Goal: Information Seeking & Learning: Learn about a topic

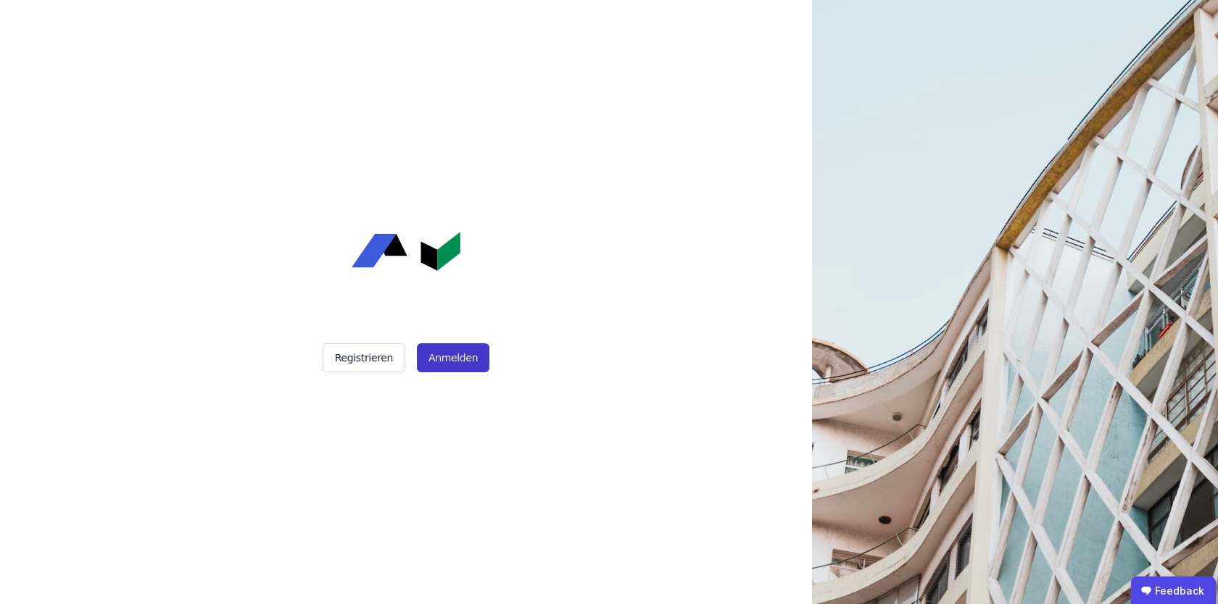
click at [453, 355] on button "Anmelden" at bounding box center [453, 358] width 72 height 29
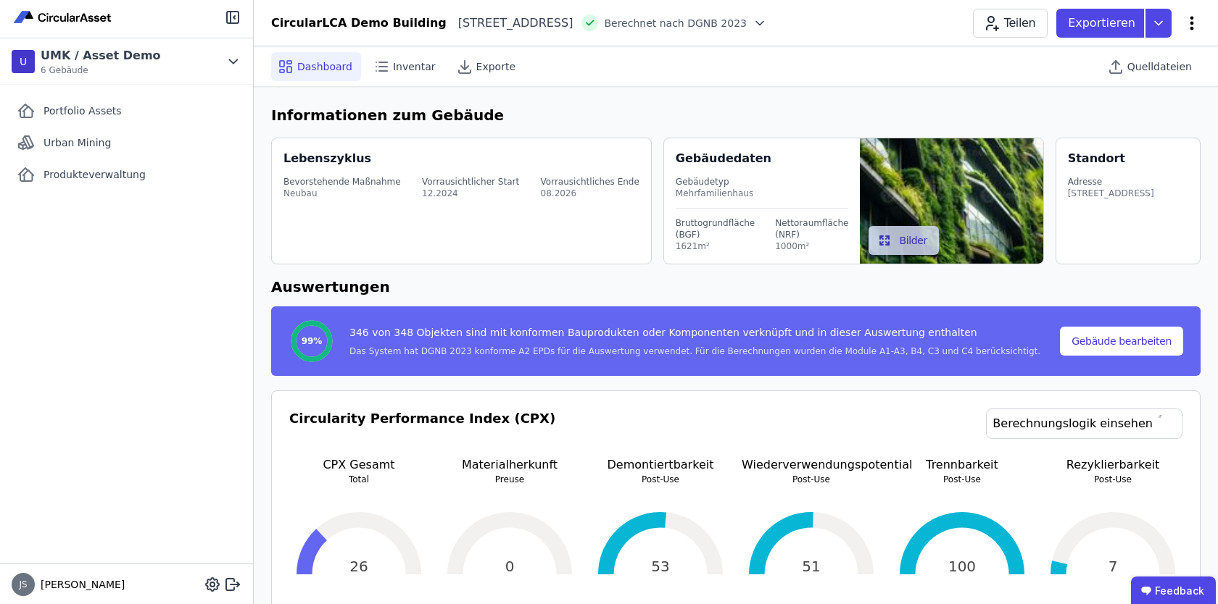
click at [1192, 25] on icon at bounding box center [1191, 22] width 17 height 17
click at [10, 383] on div "Portfolio Assets Urban Mining Produkteverwaltung" at bounding box center [126, 324] width 253 height 479
click at [233, 580] on icon at bounding box center [230, 585] width 8 height 12
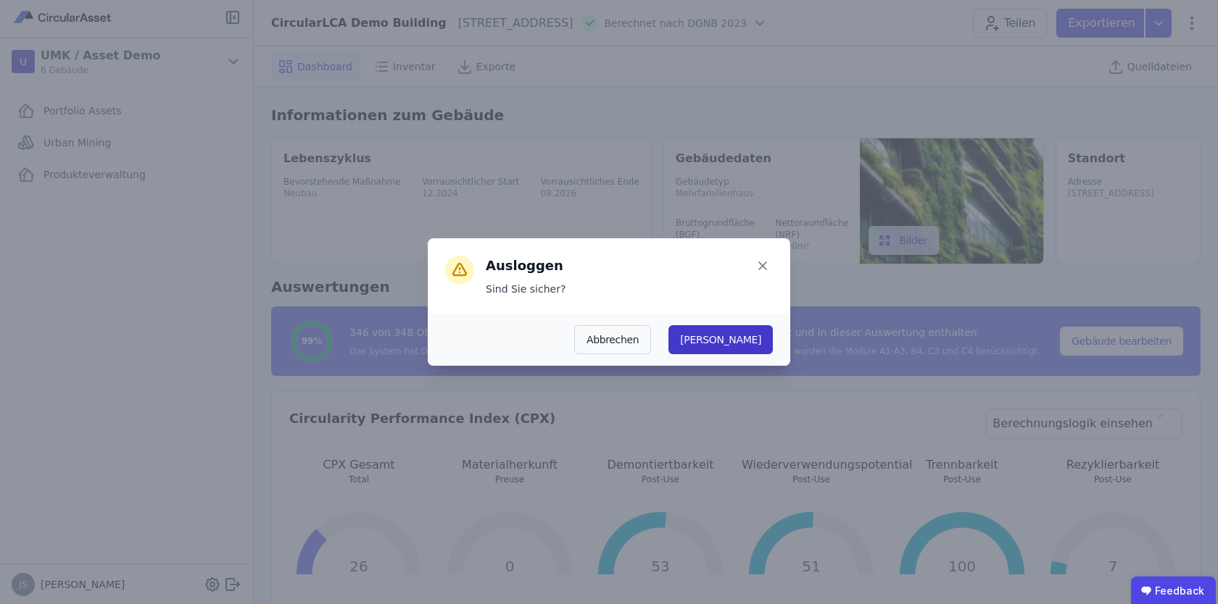
click at [757, 336] on button "Ja" at bounding box center [720, 339] width 104 height 29
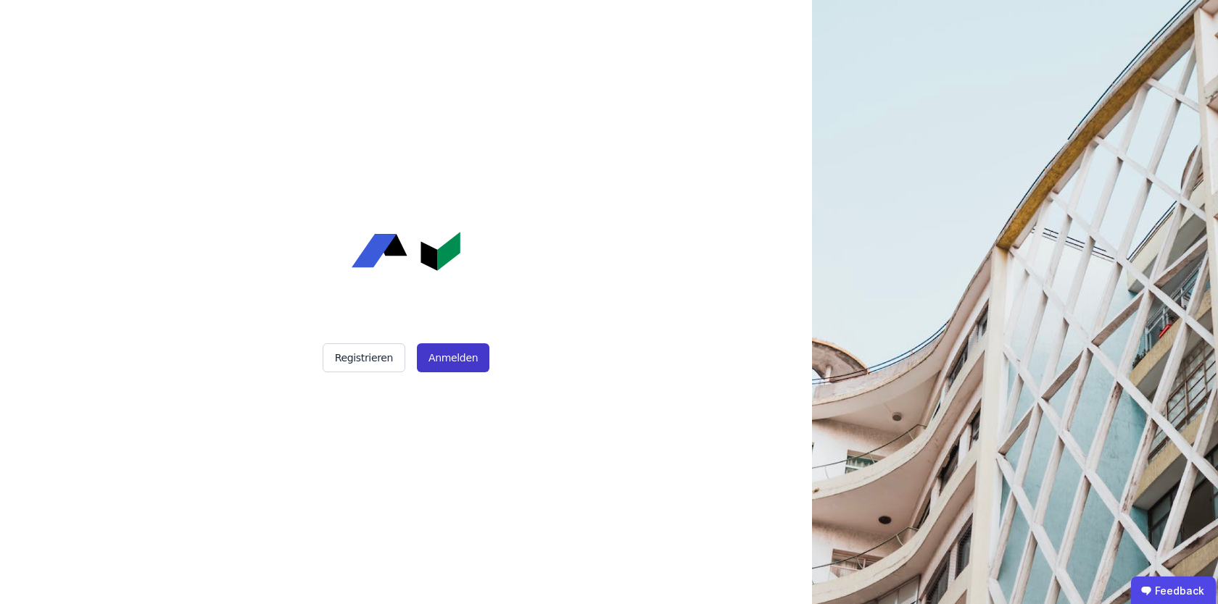
click at [444, 351] on button "Anmelden" at bounding box center [453, 358] width 72 height 29
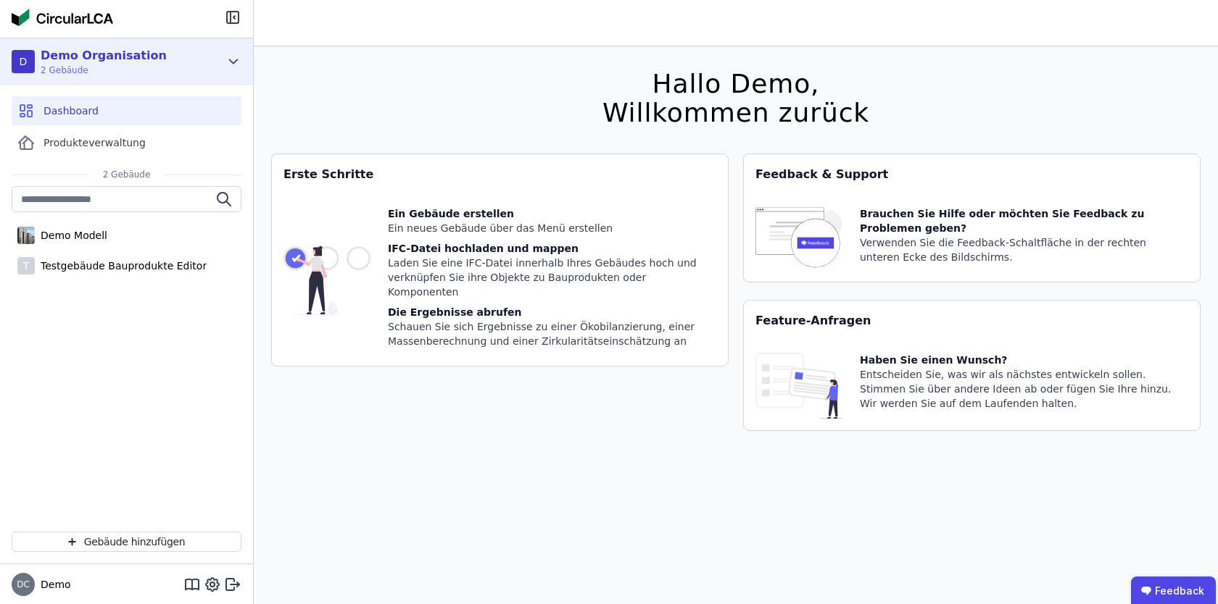
click at [222, 59] on div "D Demo Organisation 2 Gebäude" at bounding box center [126, 61] width 253 height 46
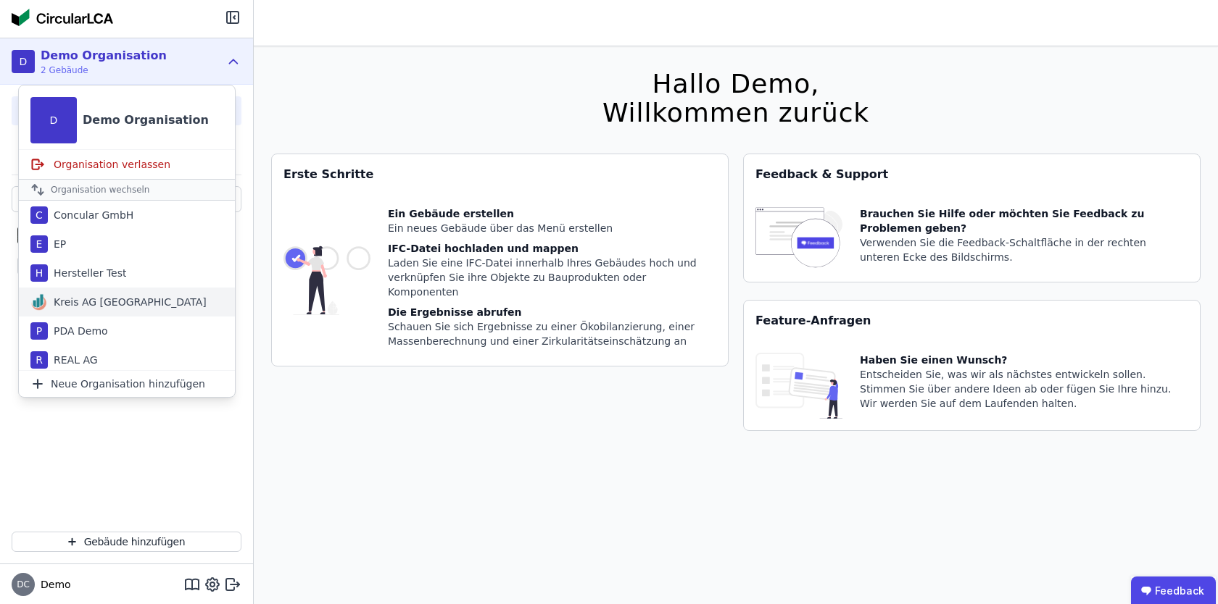
click at [93, 294] on div "Kreis AG [GEOGRAPHIC_DATA]" at bounding box center [127, 302] width 216 height 29
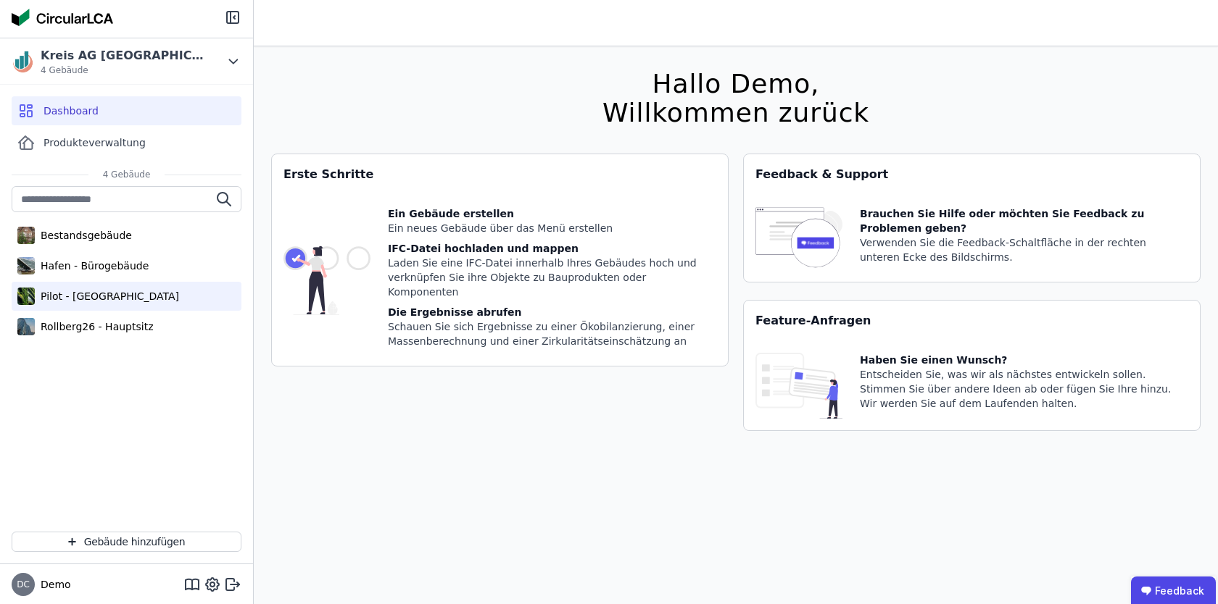
click at [93, 288] on div "Pilot - [GEOGRAPHIC_DATA]" at bounding box center [127, 296] width 230 height 29
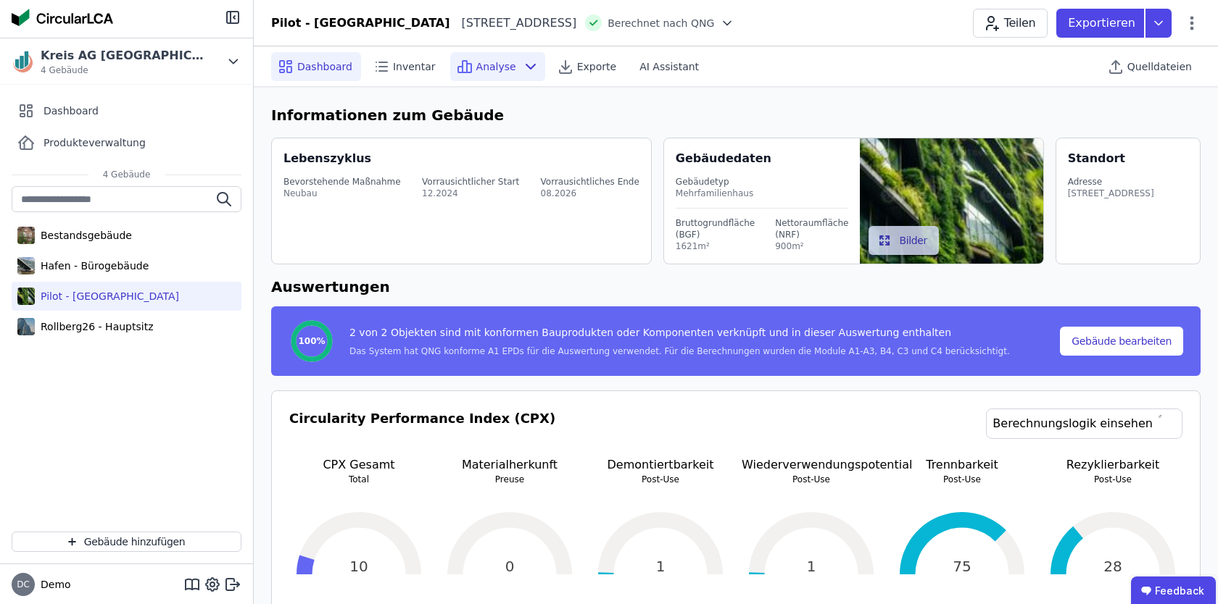
click at [495, 72] on span "Analyse" at bounding box center [496, 66] width 40 height 14
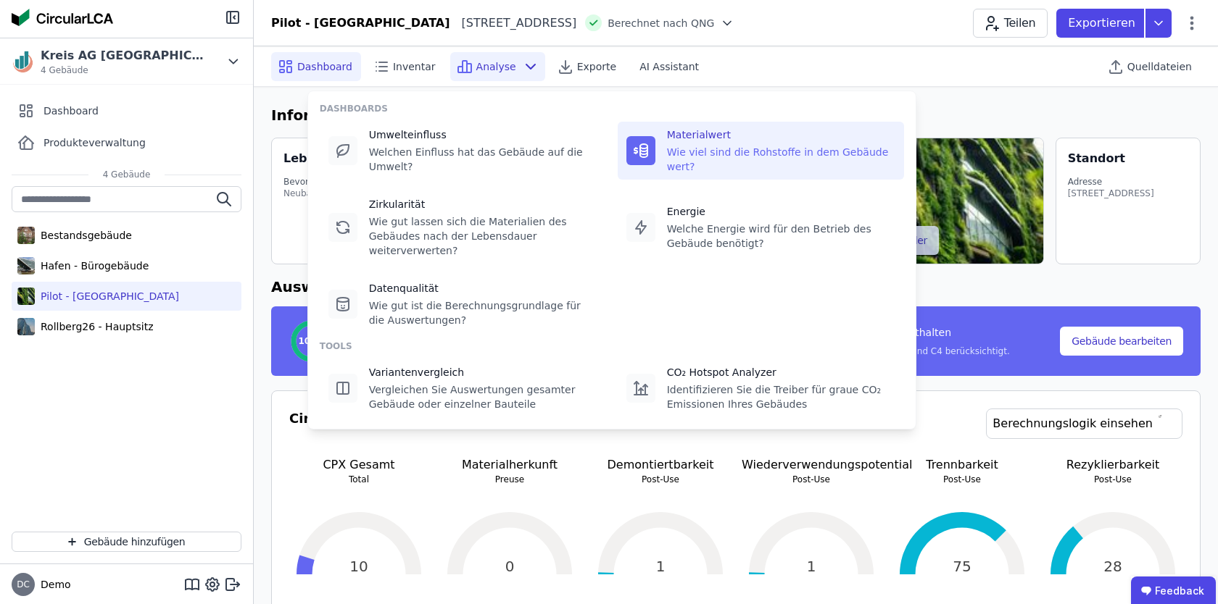
click at [686, 133] on div "Materialwert" at bounding box center [781, 135] width 228 height 14
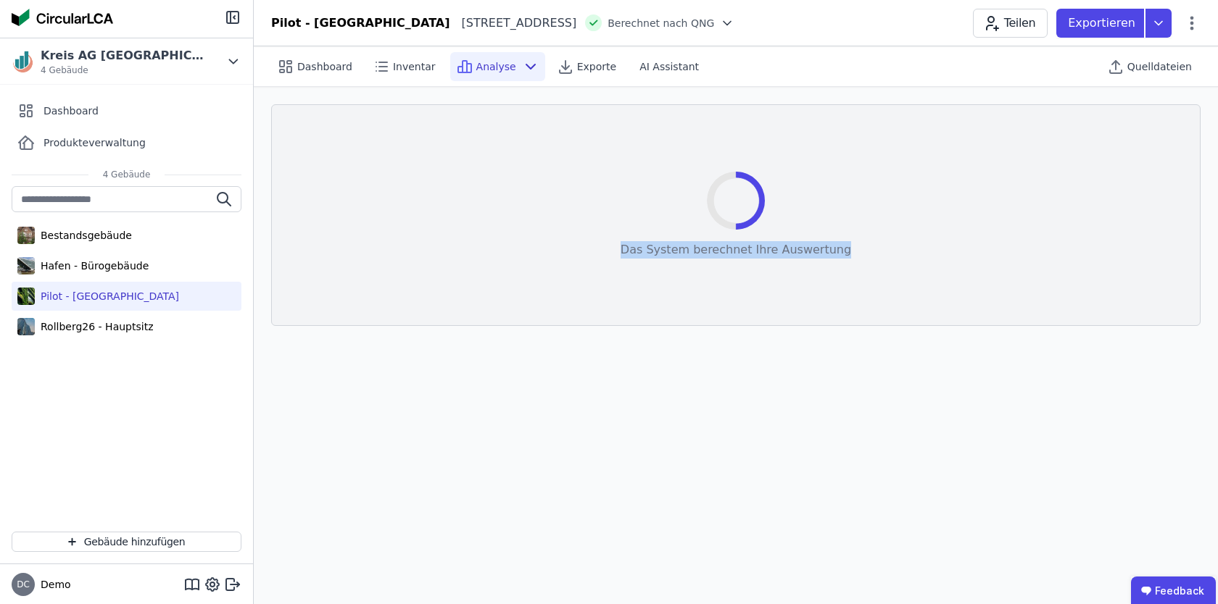
click at [686, 133] on div "Das System berechnet Ihre Auswertung Auswertung neu laden" at bounding box center [735, 215] width 230 height 186
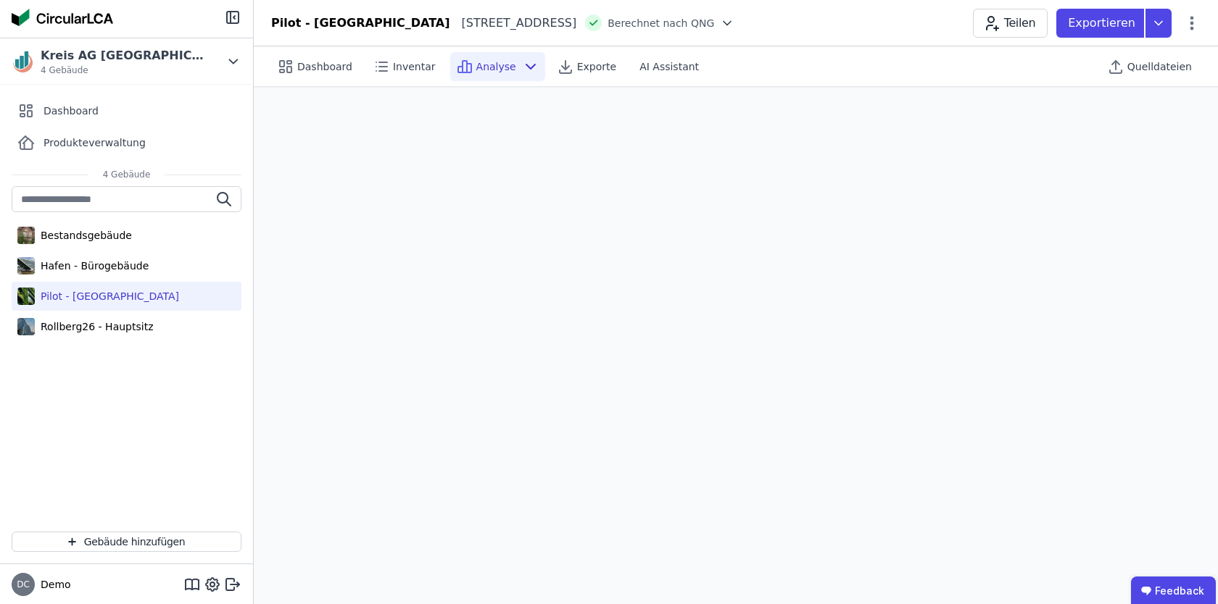
click at [537, 63] on div "Analyse" at bounding box center [497, 66] width 101 height 29
click at [496, 74] on div "Analyse" at bounding box center [497, 66] width 95 height 29
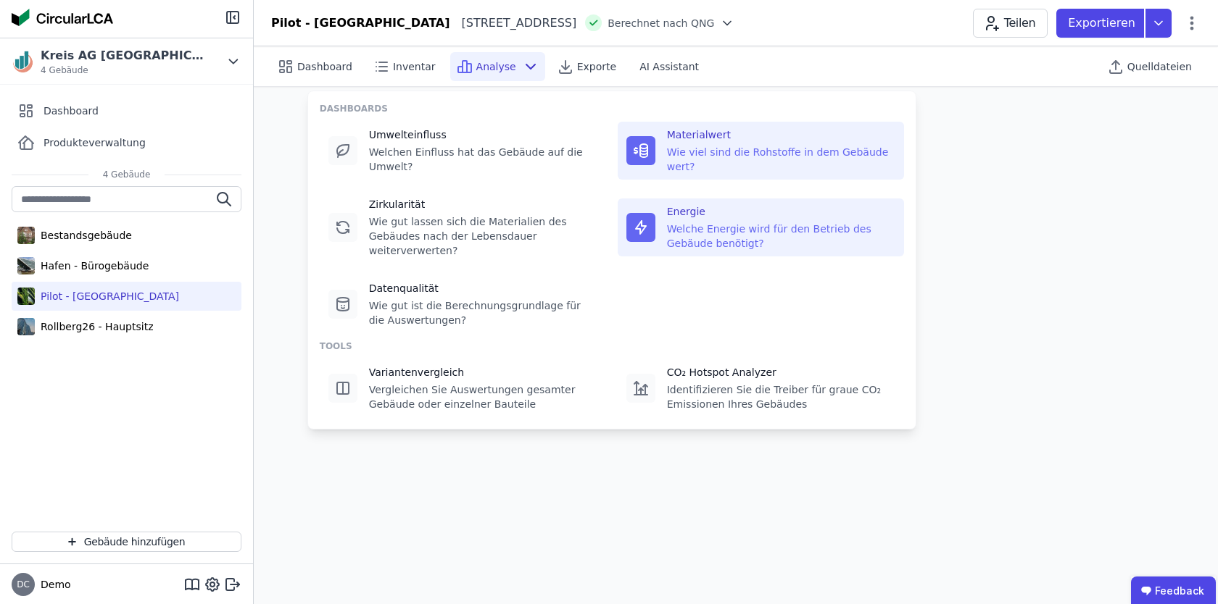
click at [700, 238] on div "Welche Energie wird für den Betrieb des Gebäude benötigt?" at bounding box center [781, 236] width 228 height 29
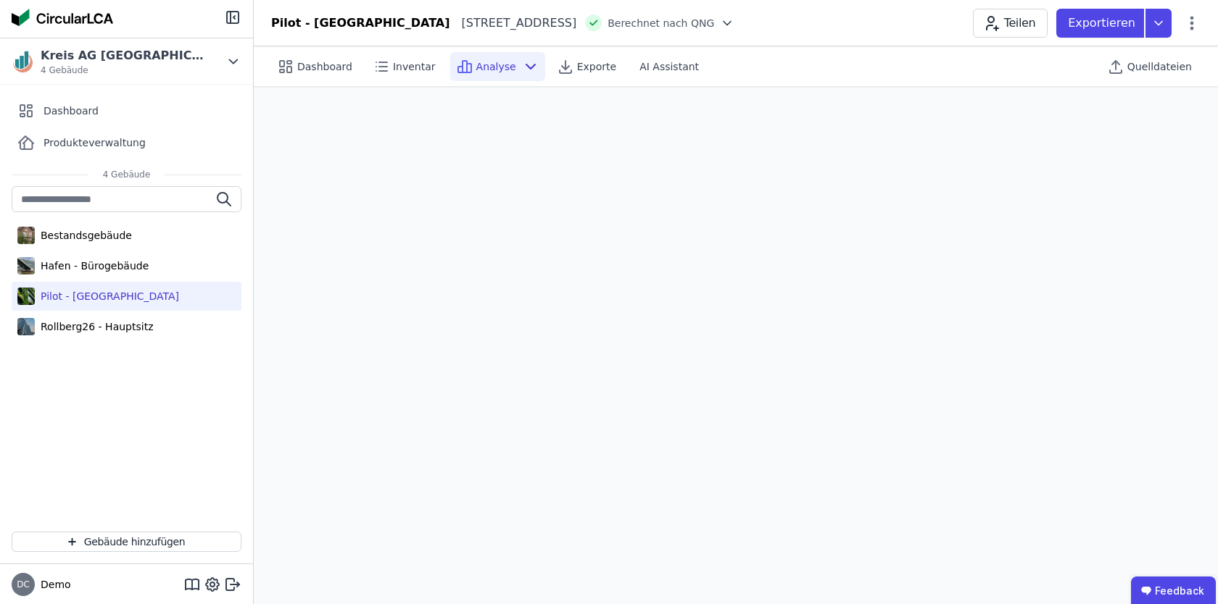
click at [479, 60] on span "Analyse" at bounding box center [496, 66] width 40 height 14
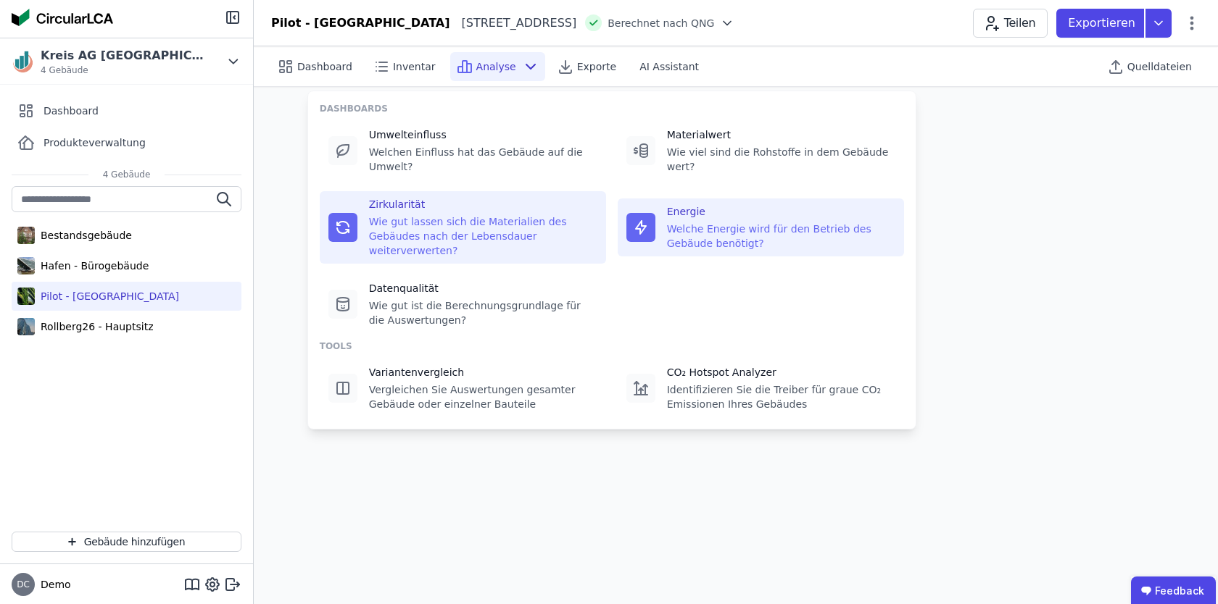
click at [467, 217] on div "Wie gut lassen sich die Materialien des Gebäudes nach der Lebensdauer weiterver…" at bounding box center [483, 236] width 228 height 43
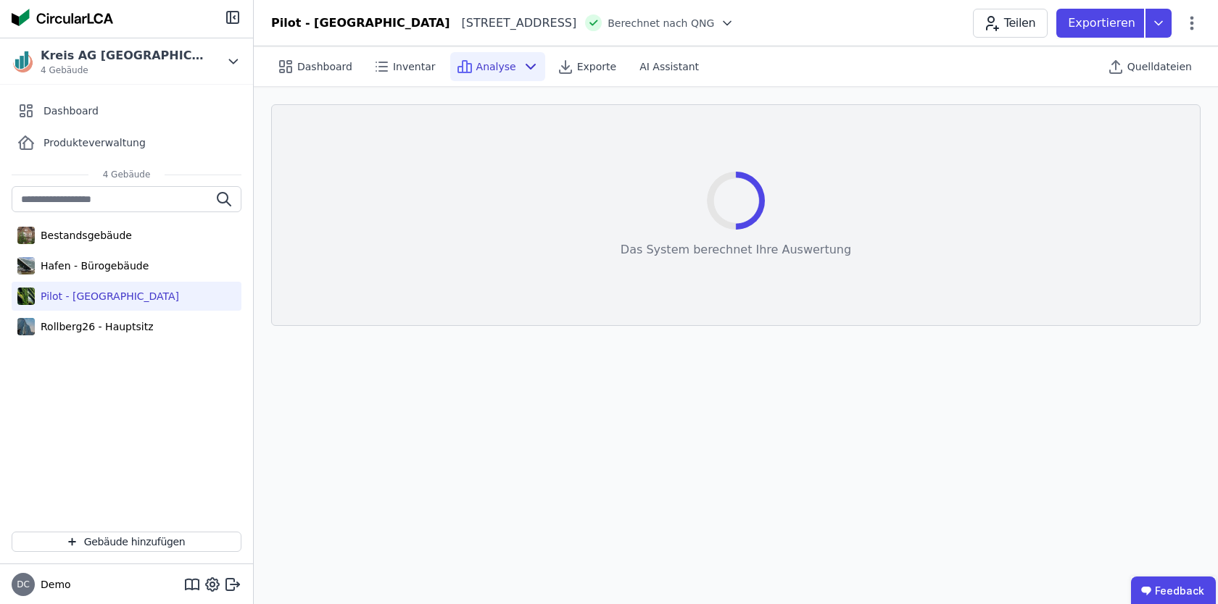
click at [467, 217] on div "Das System berechnet Ihre Auswertung Auswertung neu laden" at bounding box center [735, 215] width 929 height 222
click at [499, 62] on span "Analyse" at bounding box center [496, 66] width 40 height 14
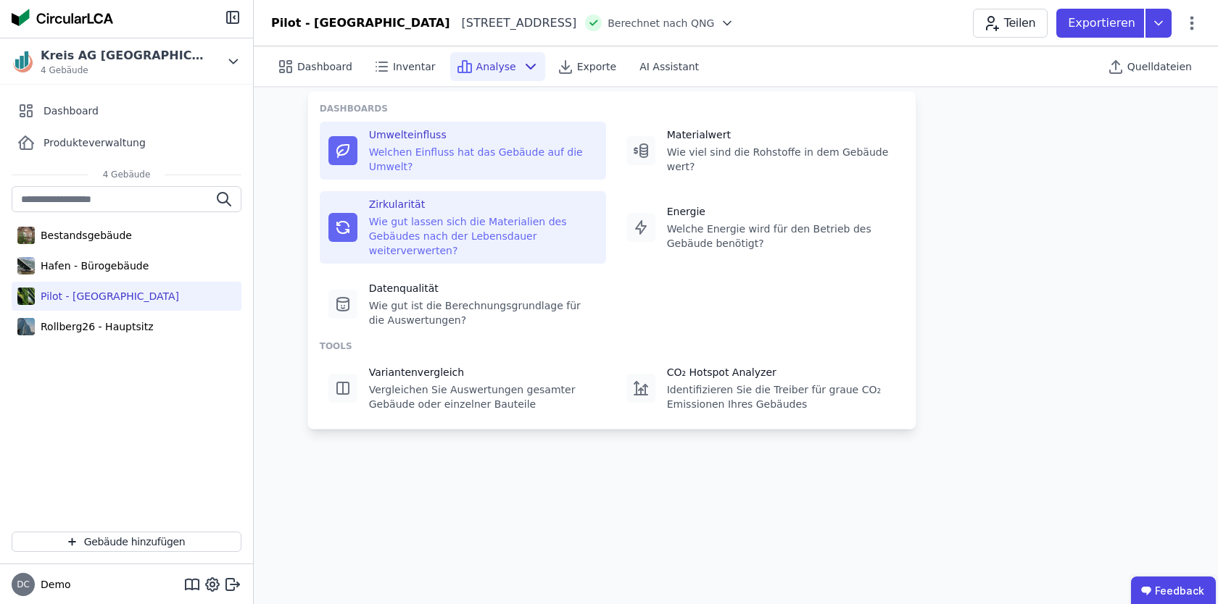
click at [470, 163] on div "Welchen Einfluss hat das Gebäude auf die Umwelt?" at bounding box center [483, 159] width 228 height 29
